Goal: Use online tool/utility: Utilize a website feature to perform a specific function

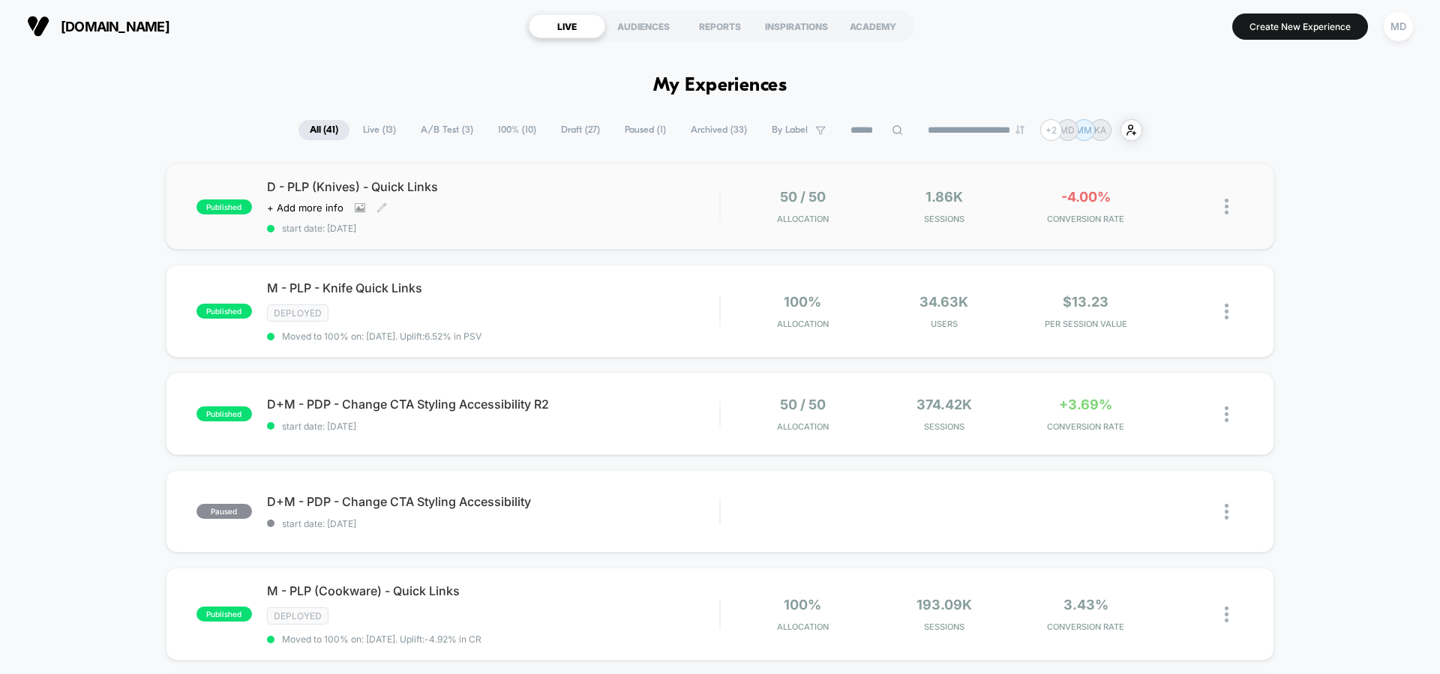
click at [521, 195] on div "D - PLP (Knives) - Quick Links Click to view images Click to edit experience de…" at bounding box center [493, 206] width 452 height 55
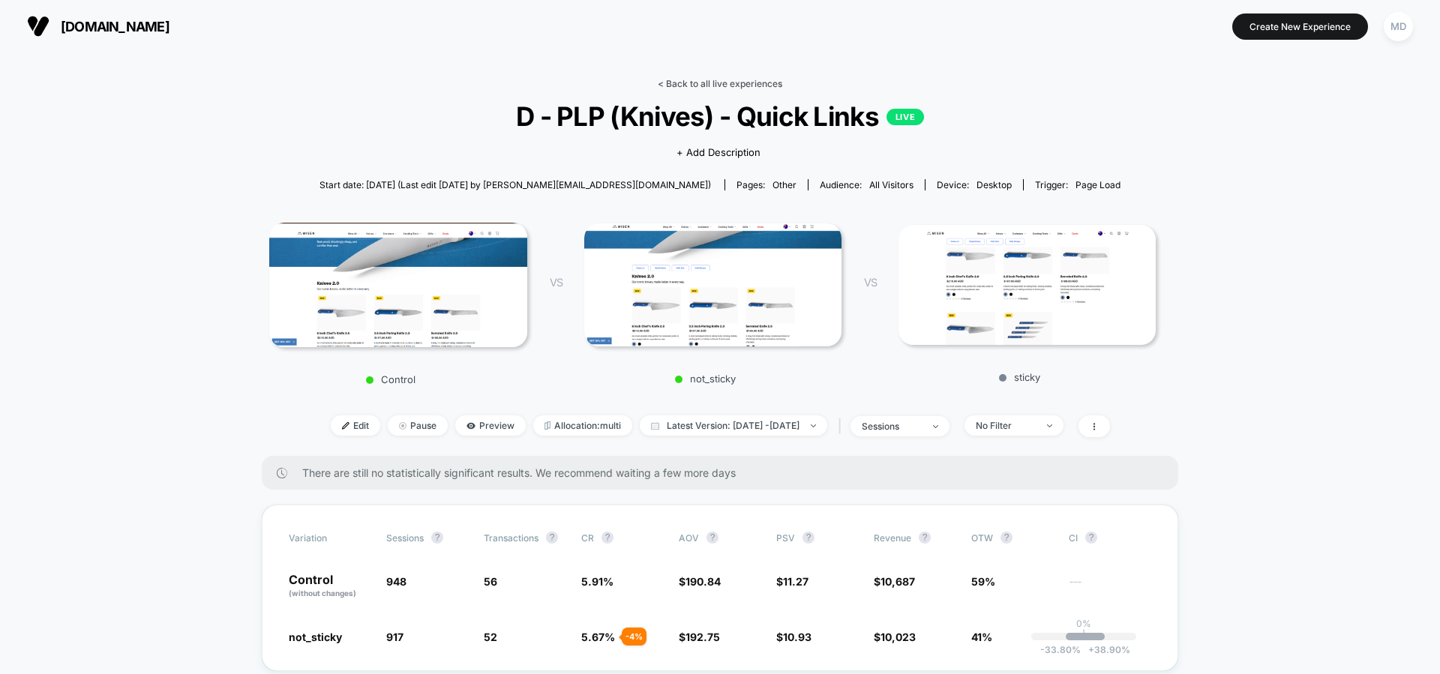
click at [735, 80] on link "< Back to all live experiences" at bounding box center [720, 83] width 124 height 11
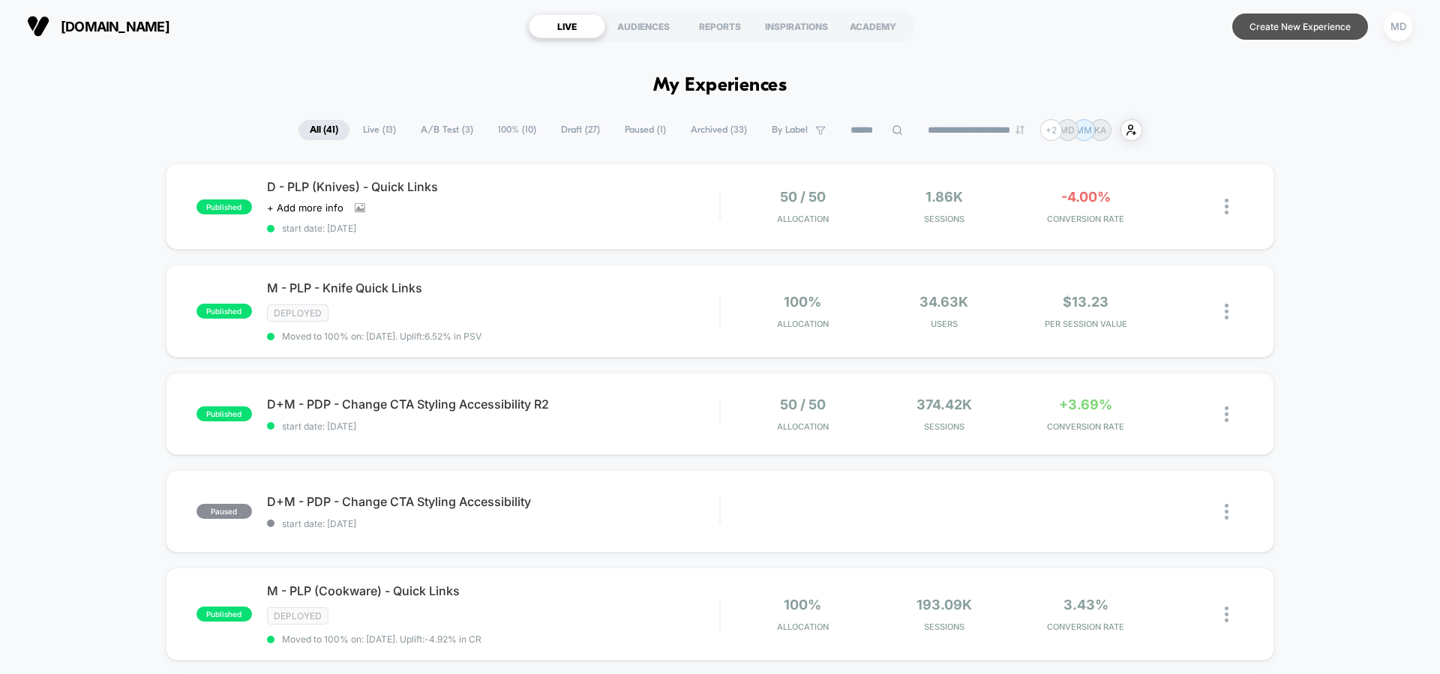
click at [1262, 26] on button "Create New Experience" at bounding box center [1300, 26] width 136 height 26
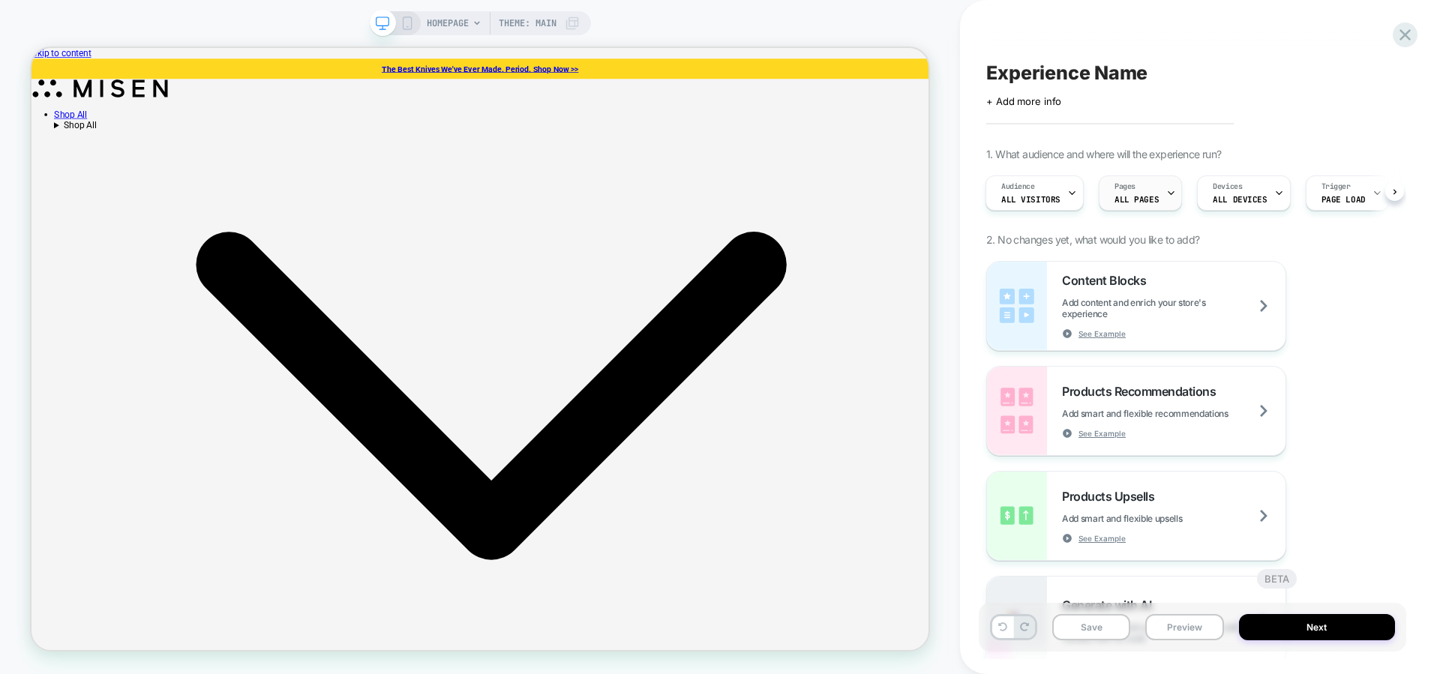
click at [1132, 198] on span "ALL PAGES" at bounding box center [1136, 199] width 44 height 10
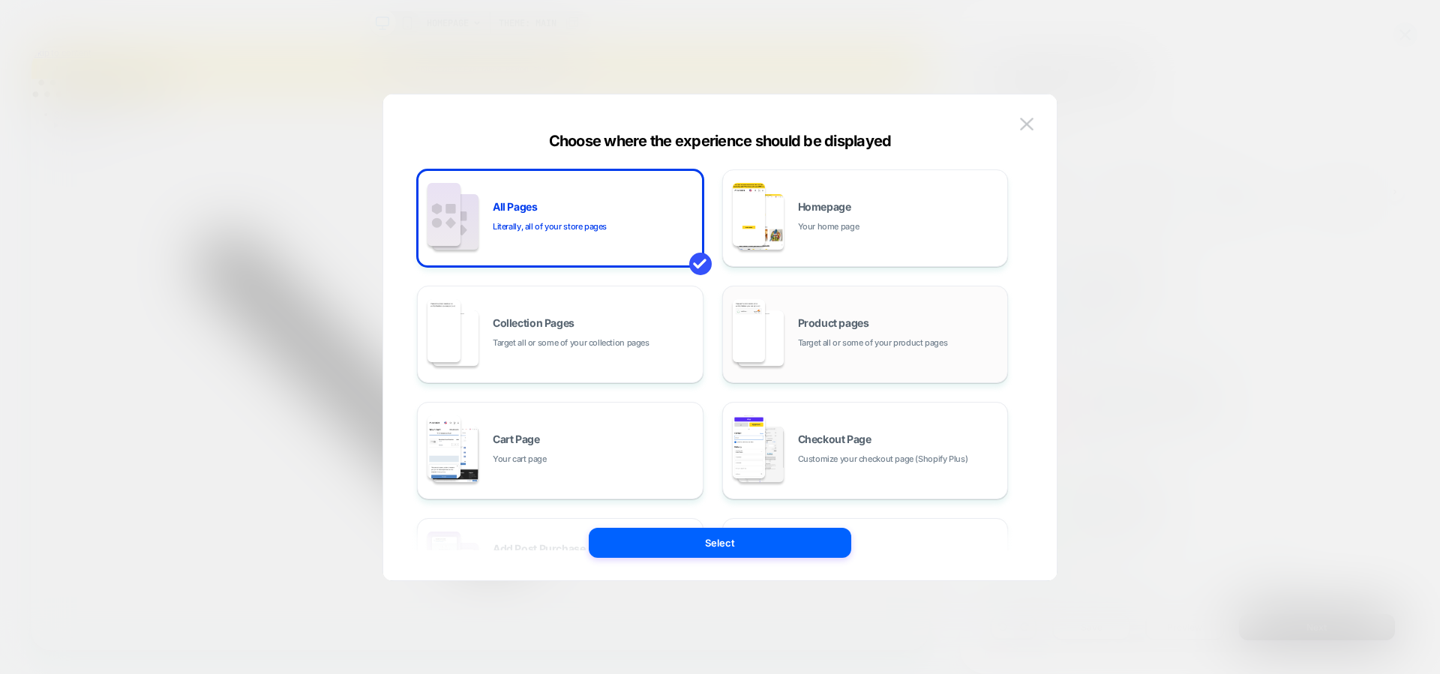
click at [809, 354] on div "Product pages Target all or some of your product pages" at bounding box center [865, 334] width 270 height 82
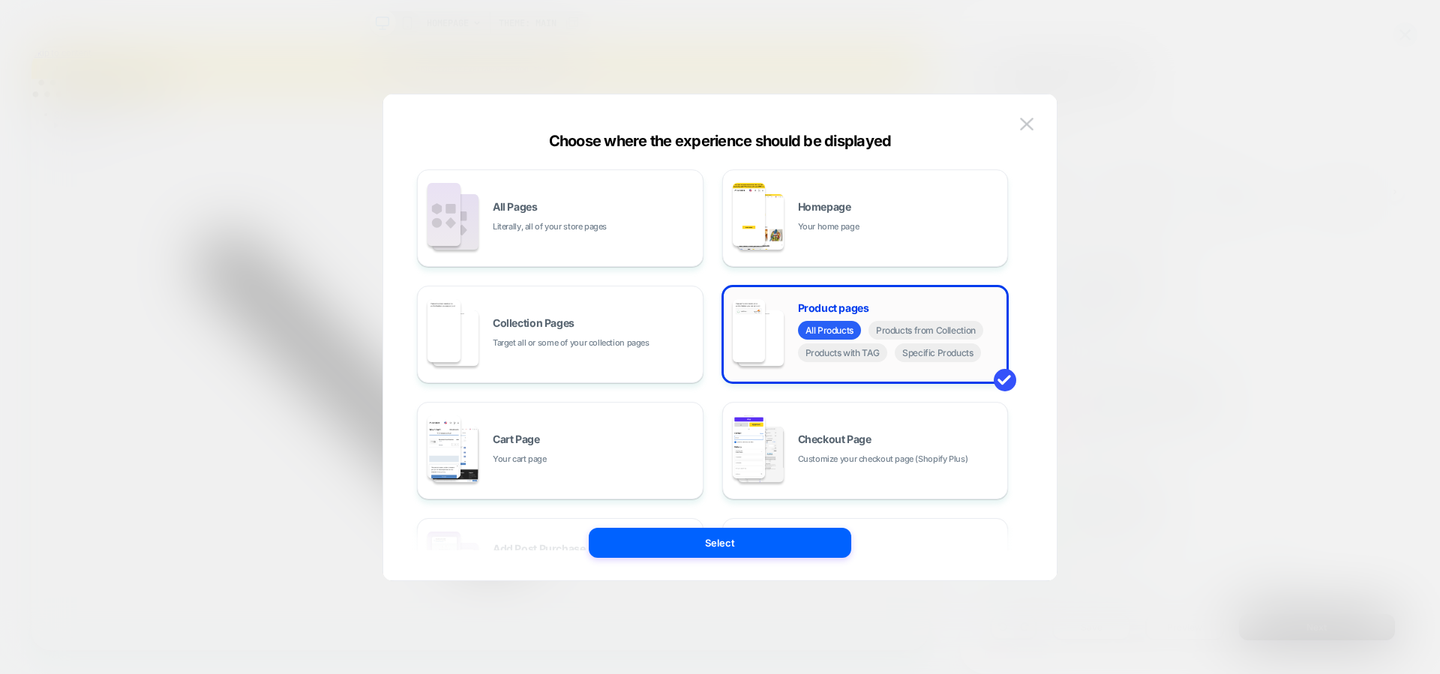
click at [929, 361] on div "All Products Products from Collection Products with TAG Specific Products" at bounding box center [899, 343] width 202 height 45
click at [926, 353] on span "Specific Products" at bounding box center [938, 352] width 86 height 19
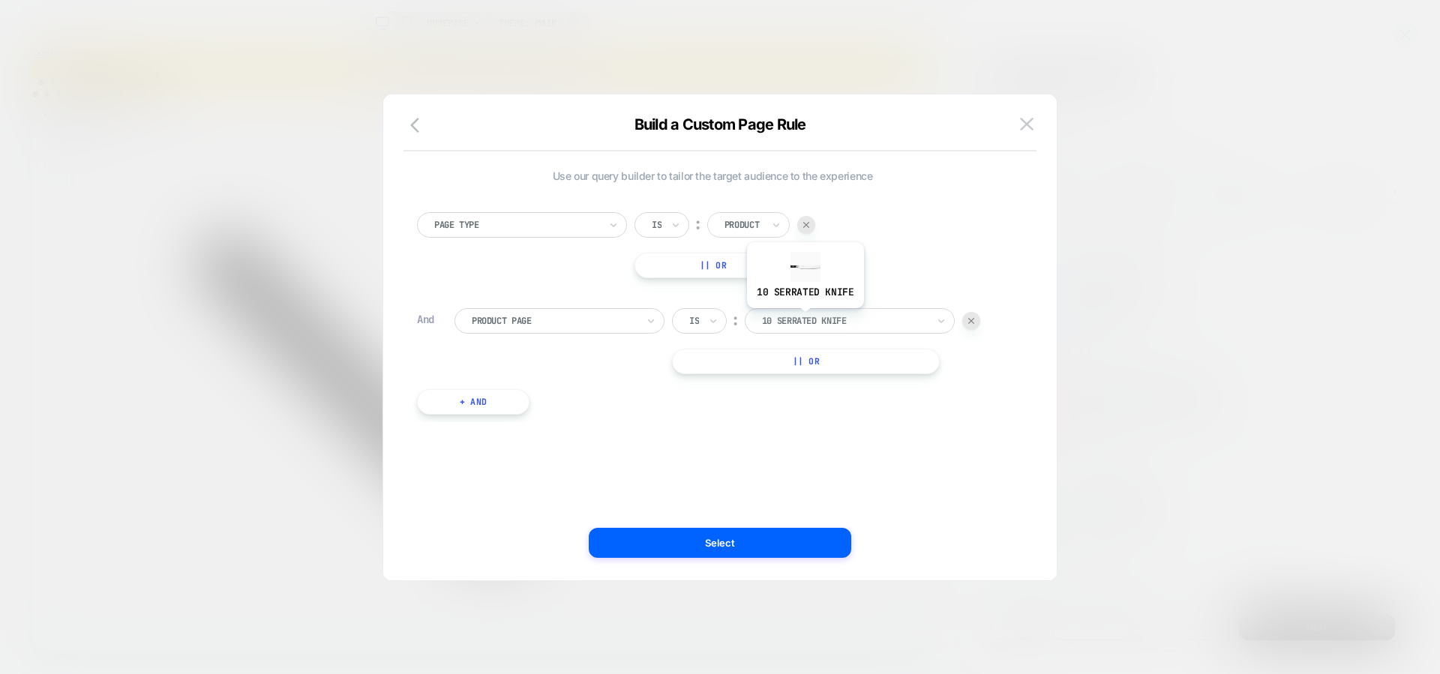
click at [804, 319] on div at bounding box center [844, 320] width 165 height 13
type input "*****"
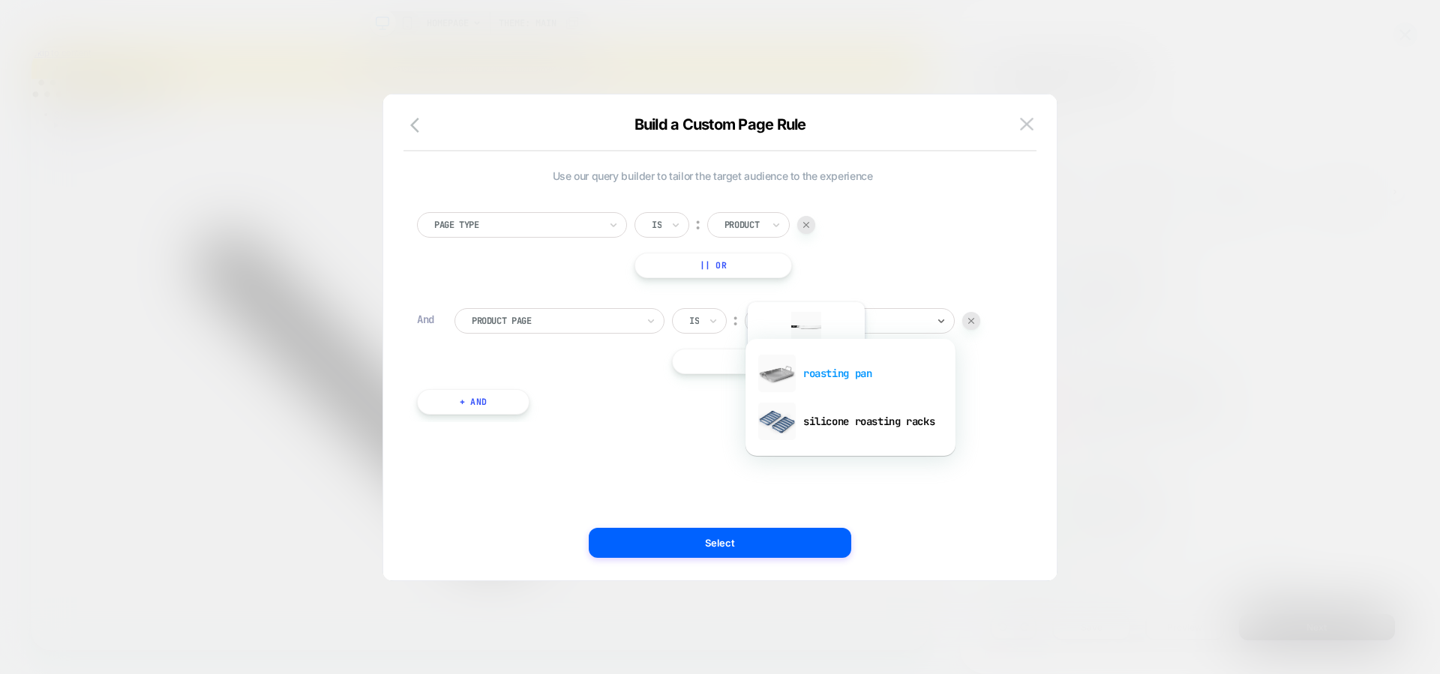
click at [805, 379] on div "roasting pan" at bounding box center [850, 373] width 195 height 48
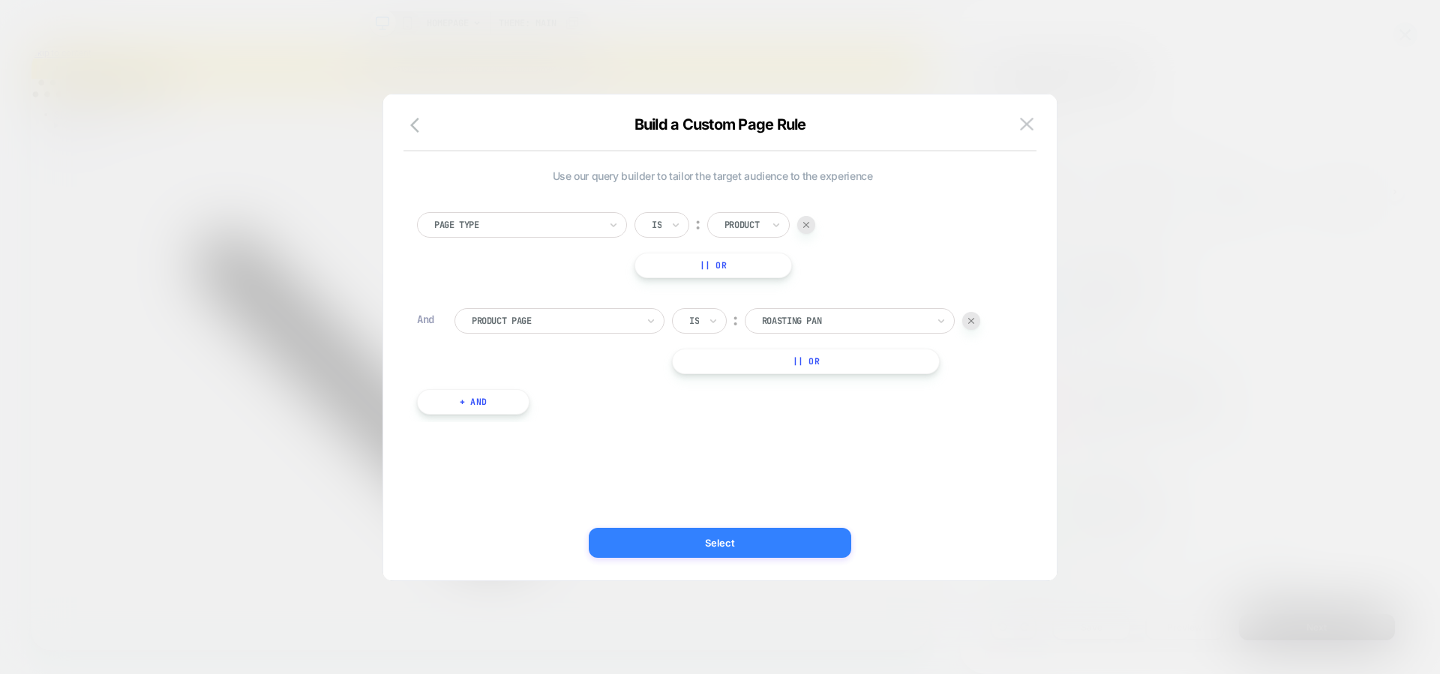
click at [776, 529] on button "Select" at bounding box center [720, 543] width 262 height 30
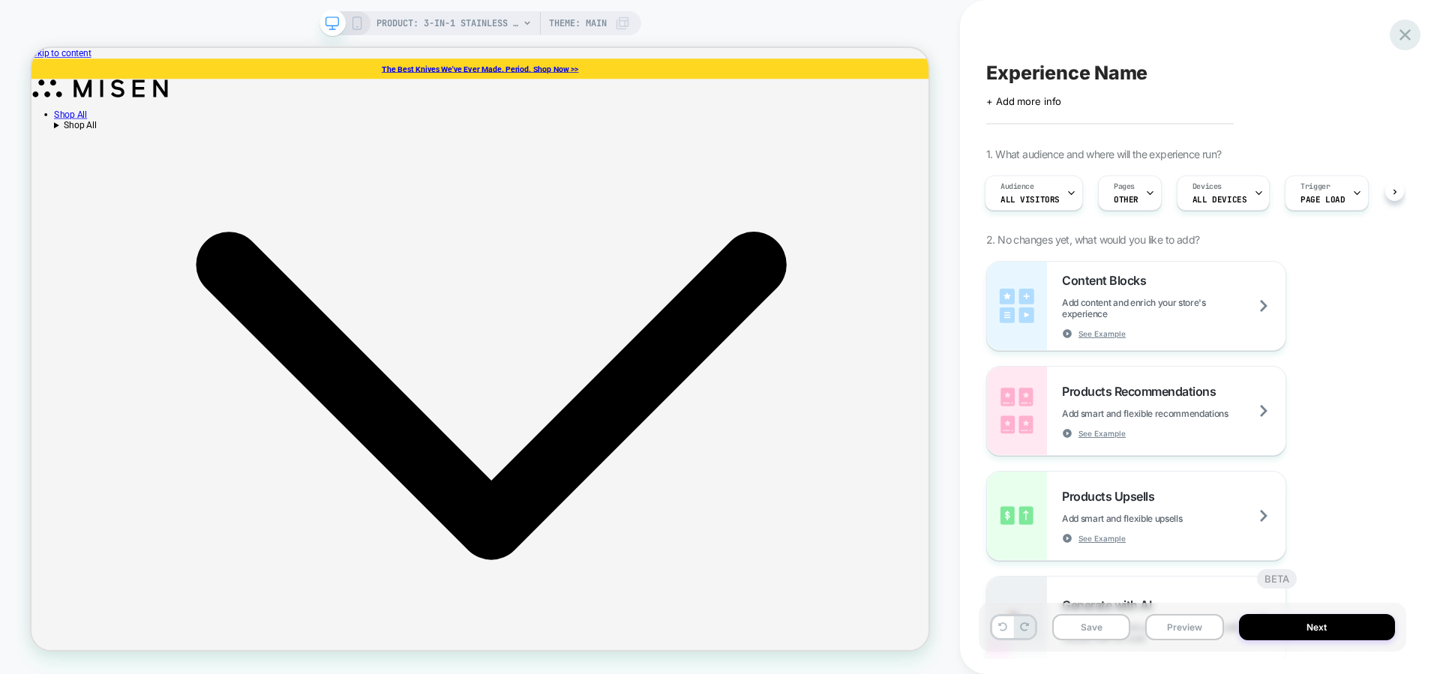
click at [1403, 37] on icon at bounding box center [1405, 35] width 20 height 20
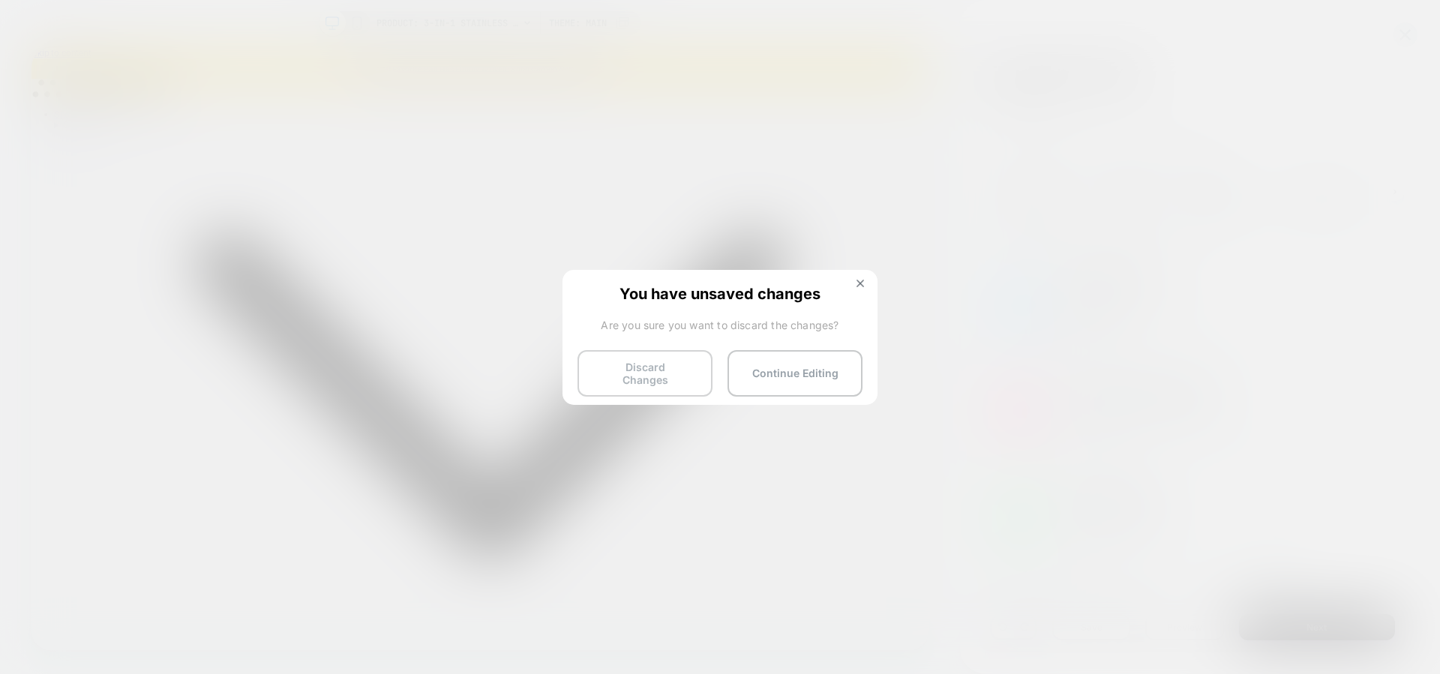
click at [669, 364] on button "Discard Changes" at bounding box center [644, 373] width 135 height 46
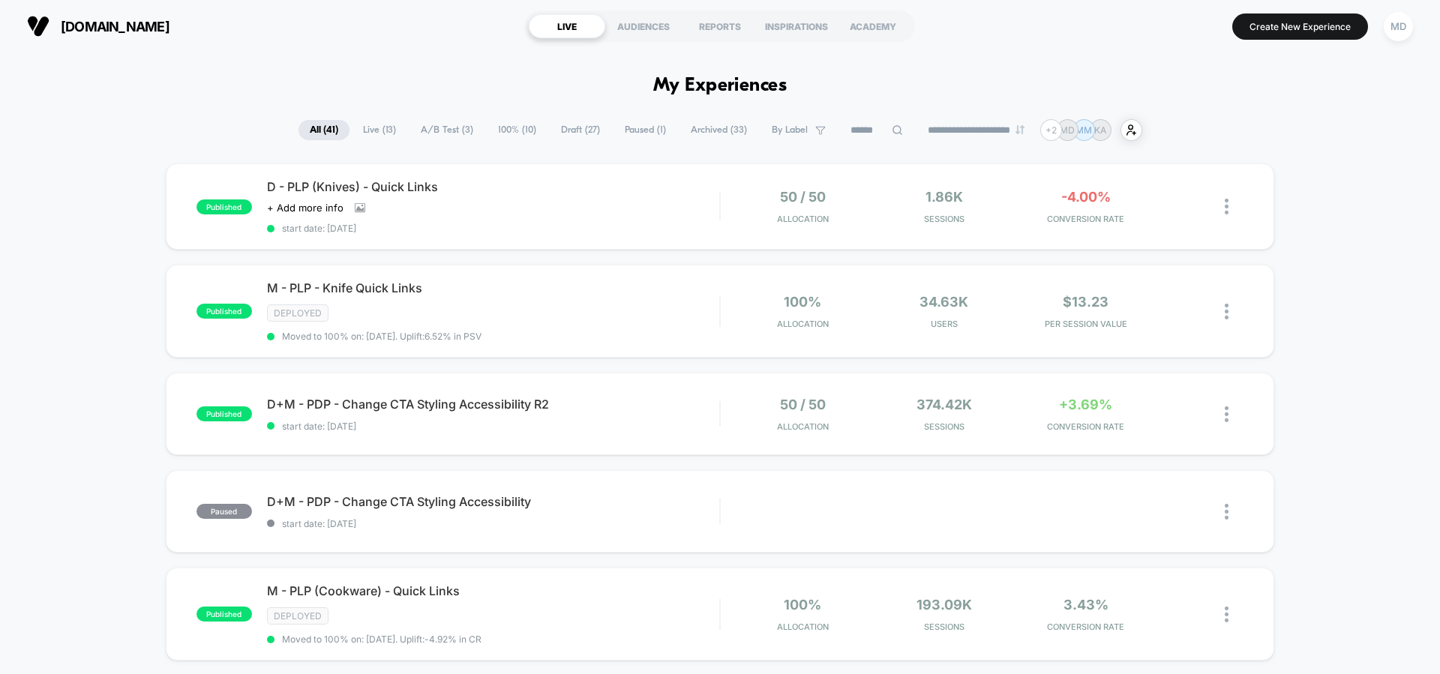
click at [565, 135] on span "Draft ( 27 )" at bounding box center [580, 130] width 61 height 20
